Goal: Check status: Check status

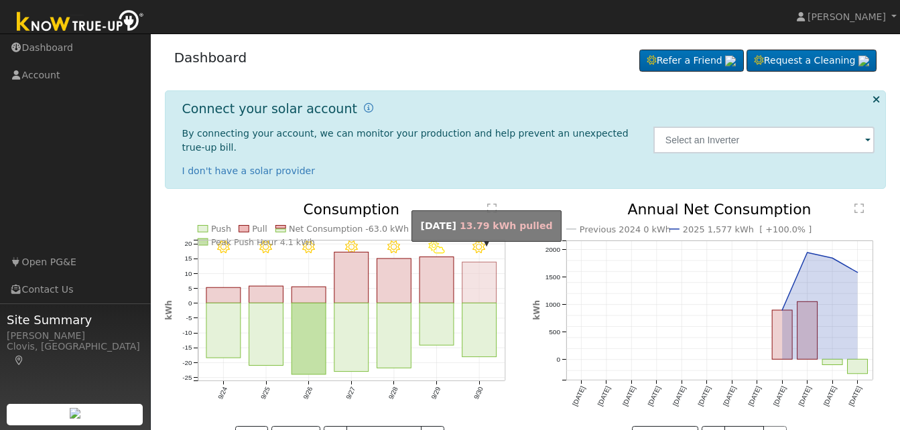
scroll to position [30, 0]
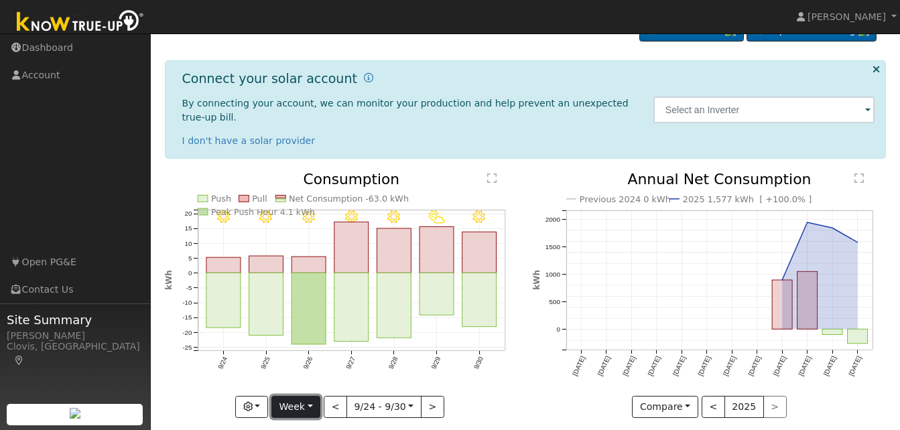
click at [312, 396] on button "Week" at bounding box center [295, 407] width 49 height 23
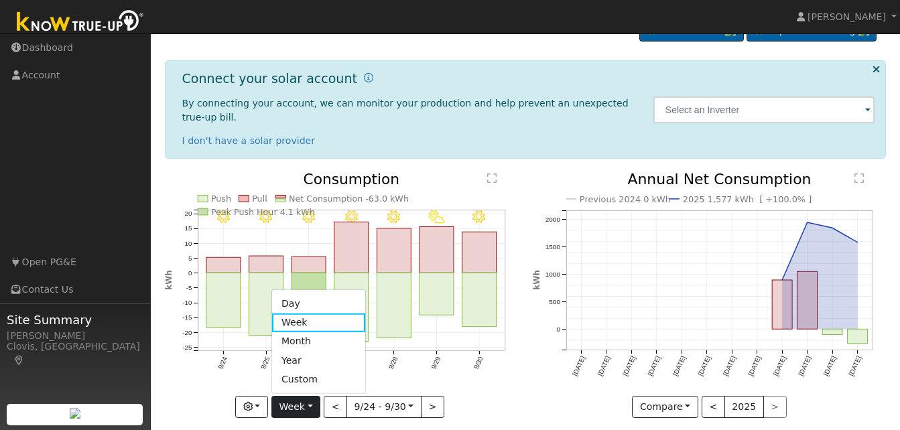
click at [300, 294] on link "Day" at bounding box center [318, 303] width 93 height 19
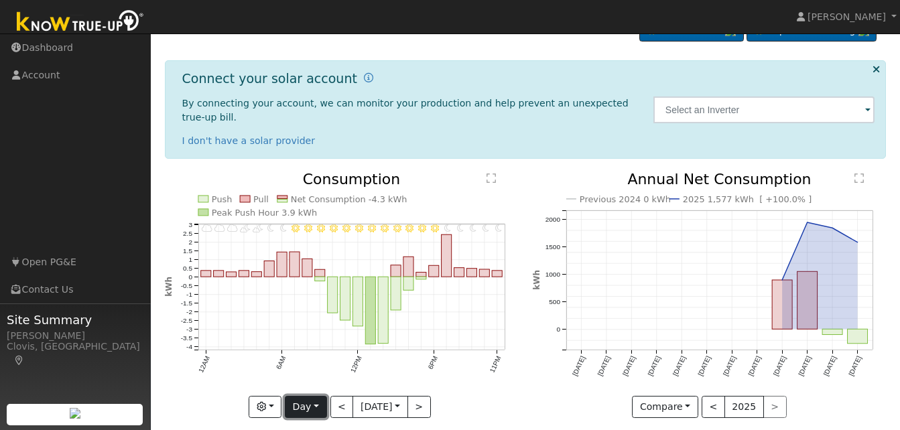
click at [317, 396] on button "Day" at bounding box center [306, 407] width 42 height 23
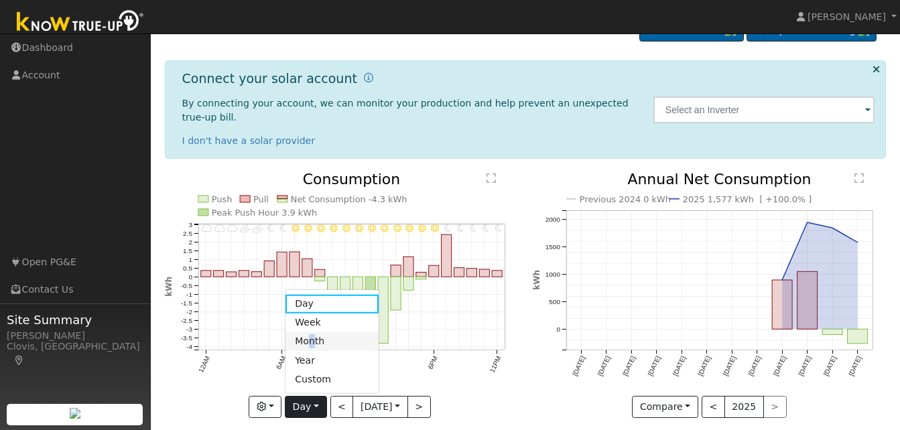
click at [312, 332] on link "Month" at bounding box center [332, 341] width 93 height 19
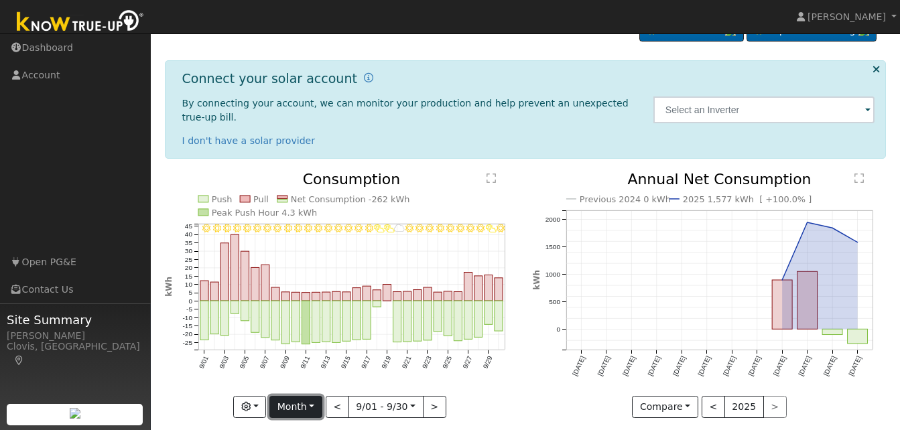
click at [312, 396] on button "Month" at bounding box center [295, 407] width 53 height 23
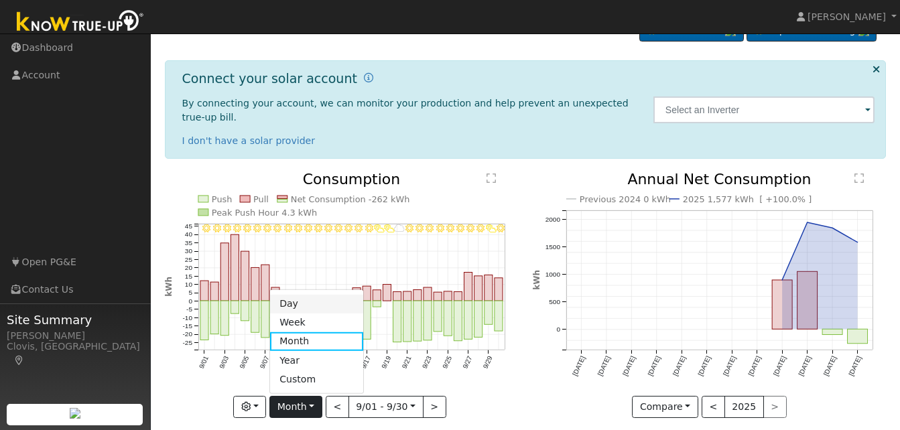
click at [299, 294] on link "Day" at bounding box center [316, 303] width 93 height 19
type input "[DATE]"
